Goal: Transaction & Acquisition: Purchase product/service

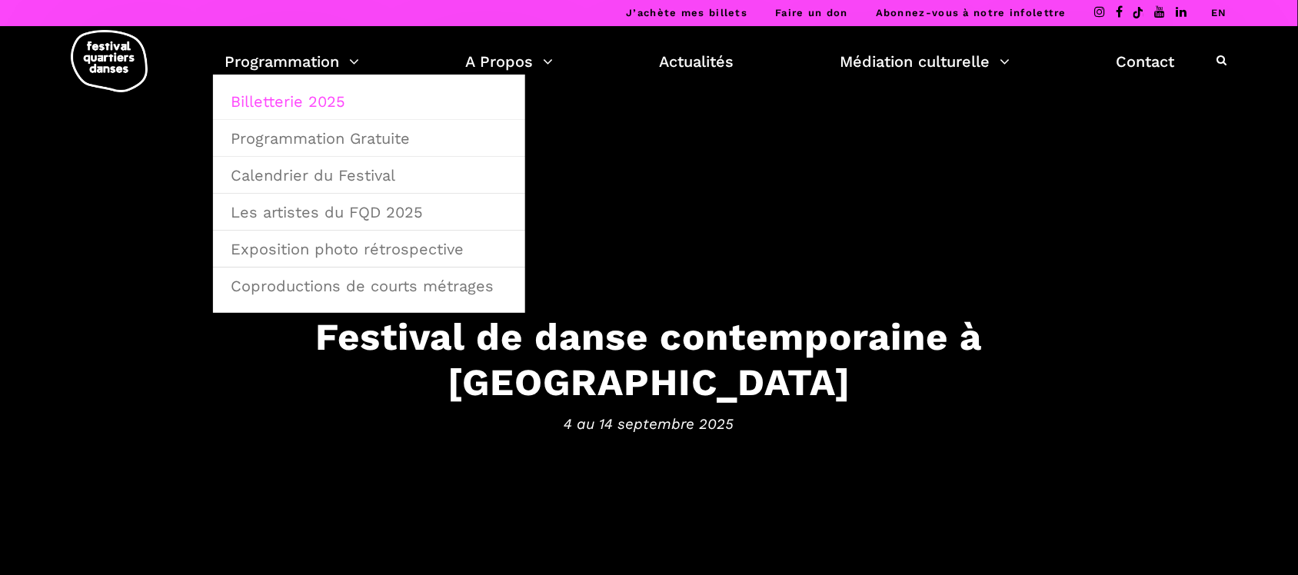
click at [329, 102] on link "Billetterie 2025" at bounding box center [368, 101] width 295 height 35
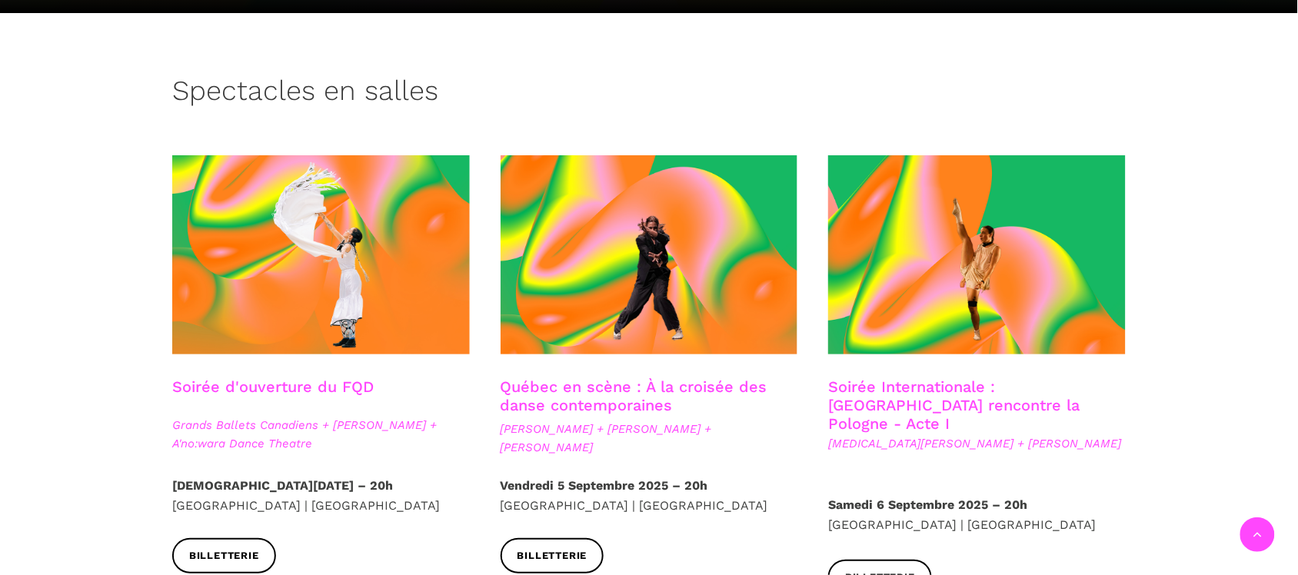
scroll to position [384, 0]
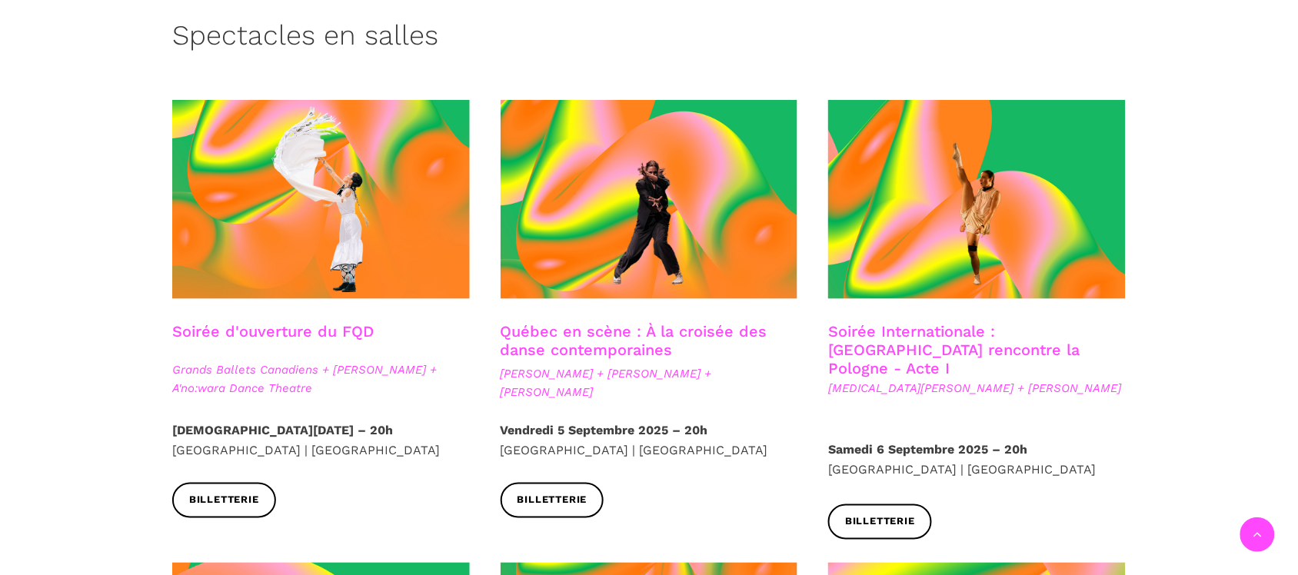
click at [640, 346] on link "Québec en scène : À la croisée des danse contemporaines" at bounding box center [633, 340] width 267 height 37
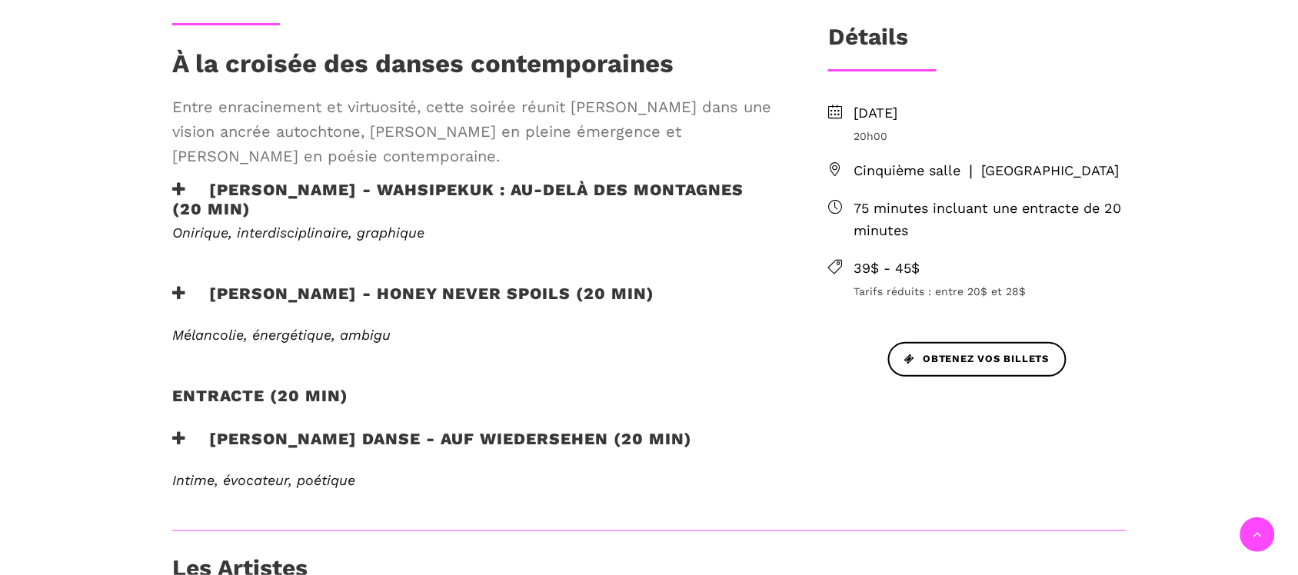
scroll to position [577, 0]
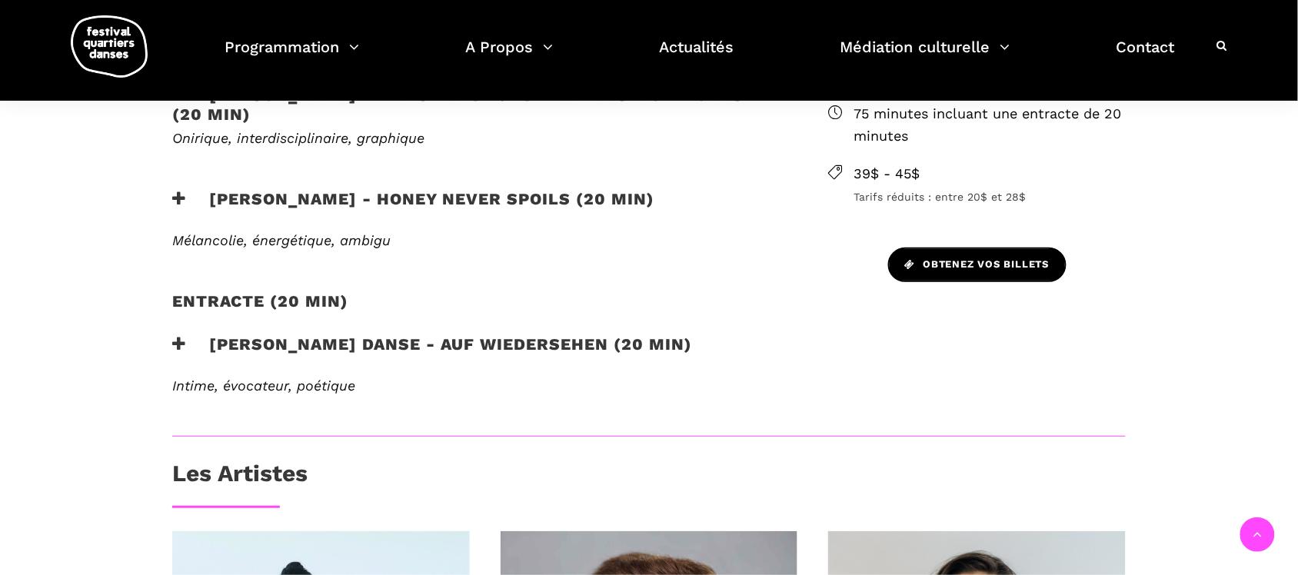
click at [950, 265] on span "Obtenez vos billets" at bounding box center [977, 265] width 145 height 16
